Goal: Check status: Check status

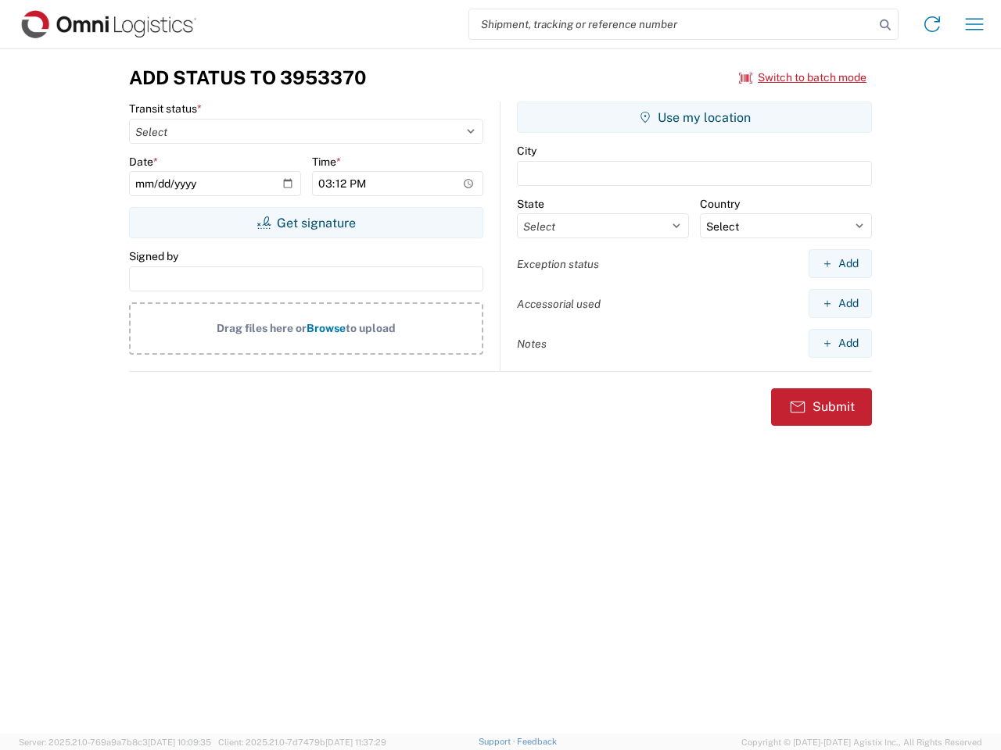
click at [672, 24] on input "search" at bounding box center [671, 24] width 405 height 30
click at [885, 25] on icon at bounding box center [885, 25] width 22 height 22
click at [932, 24] on icon at bounding box center [931, 24] width 25 height 25
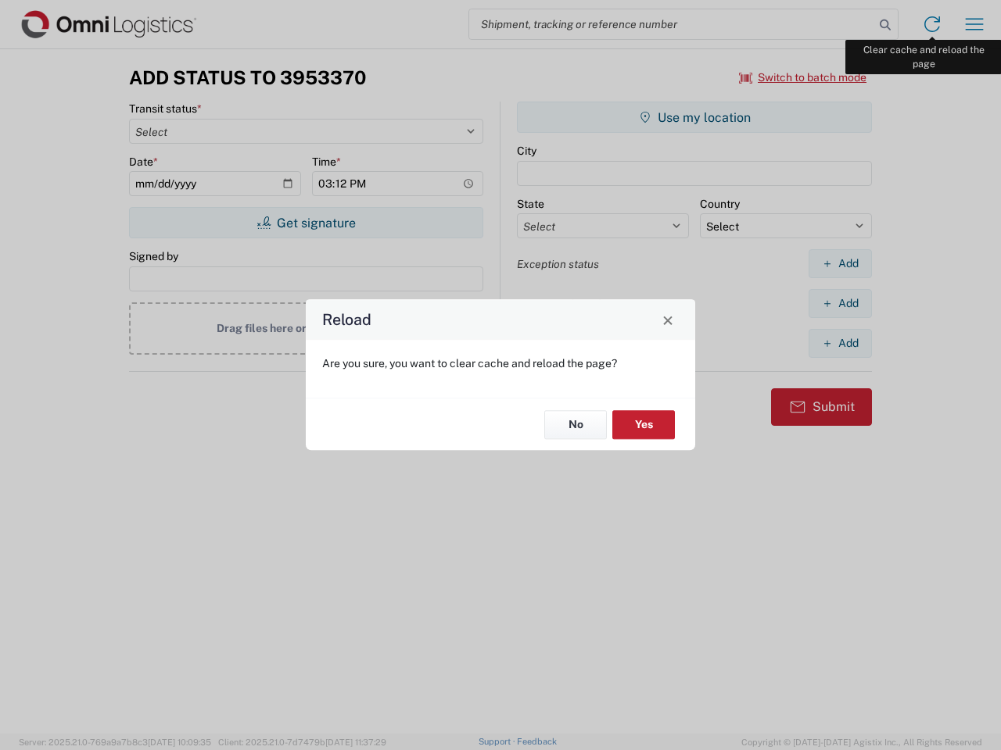
click at [974, 24] on div "Reload Are you sure, you want to clear cache and reload the page? No Yes" at bounding box center [500, 375] width 1001 height 750
click at [803, 77] on div "Reload Are you sure, you want to clear cache and reload the page? No Yes" at bounding box center [500, 375] width 1001 height 750
click at [306, 223] on div "Reload Are you sure, you want to clear cache and reload the page? No Yes" at bounding box center [500, 375] width 1001 height 750
click at [694, 117] on div "Reload Are you sure, you want to clear cache and reload the page? No Yes" at bounding box center [500, 375] width 1001 height 750
click at [840, 263] on div "Reload Are you sure, you want to clear cache and reload the page? No Yes" at bounding box center [500, 375] width 1001 height 750
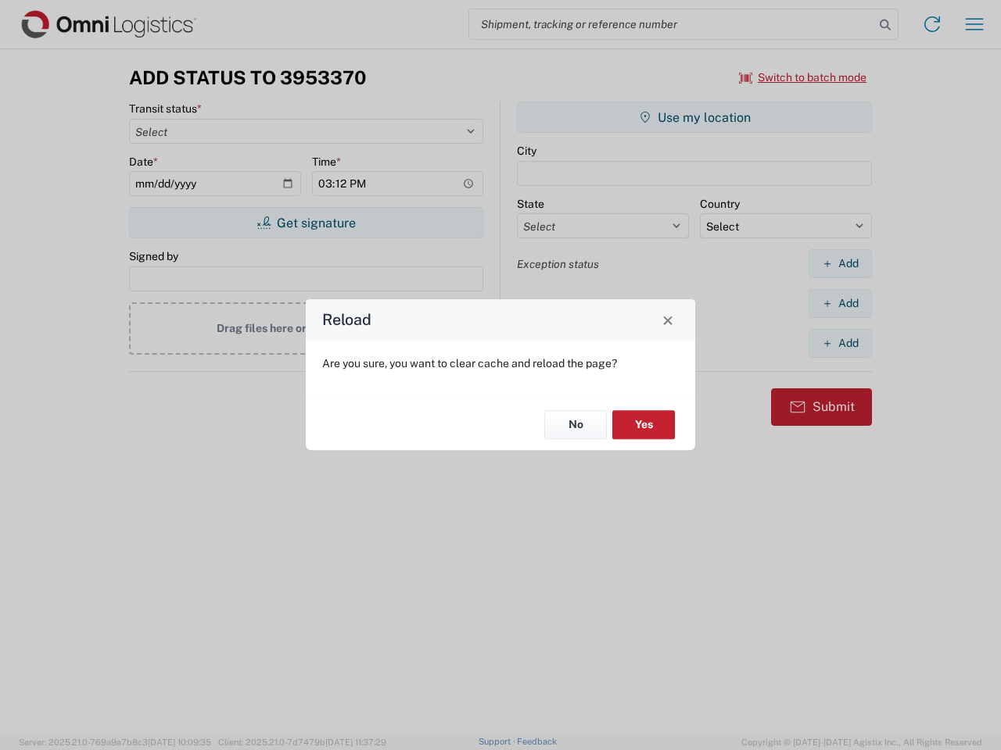
click at [840, 303] on div "Reload Are you sure, you want to clear cache and reload the page? No Yes" at bounding box center [500, 375] width 1001 height 750
click at [840, 343] on div "Reload Are you sure, you want to clear cache and reload the page? No Yes" at bounding box center [500, 375] width 1001 height 750
